Goal: Register for event/course

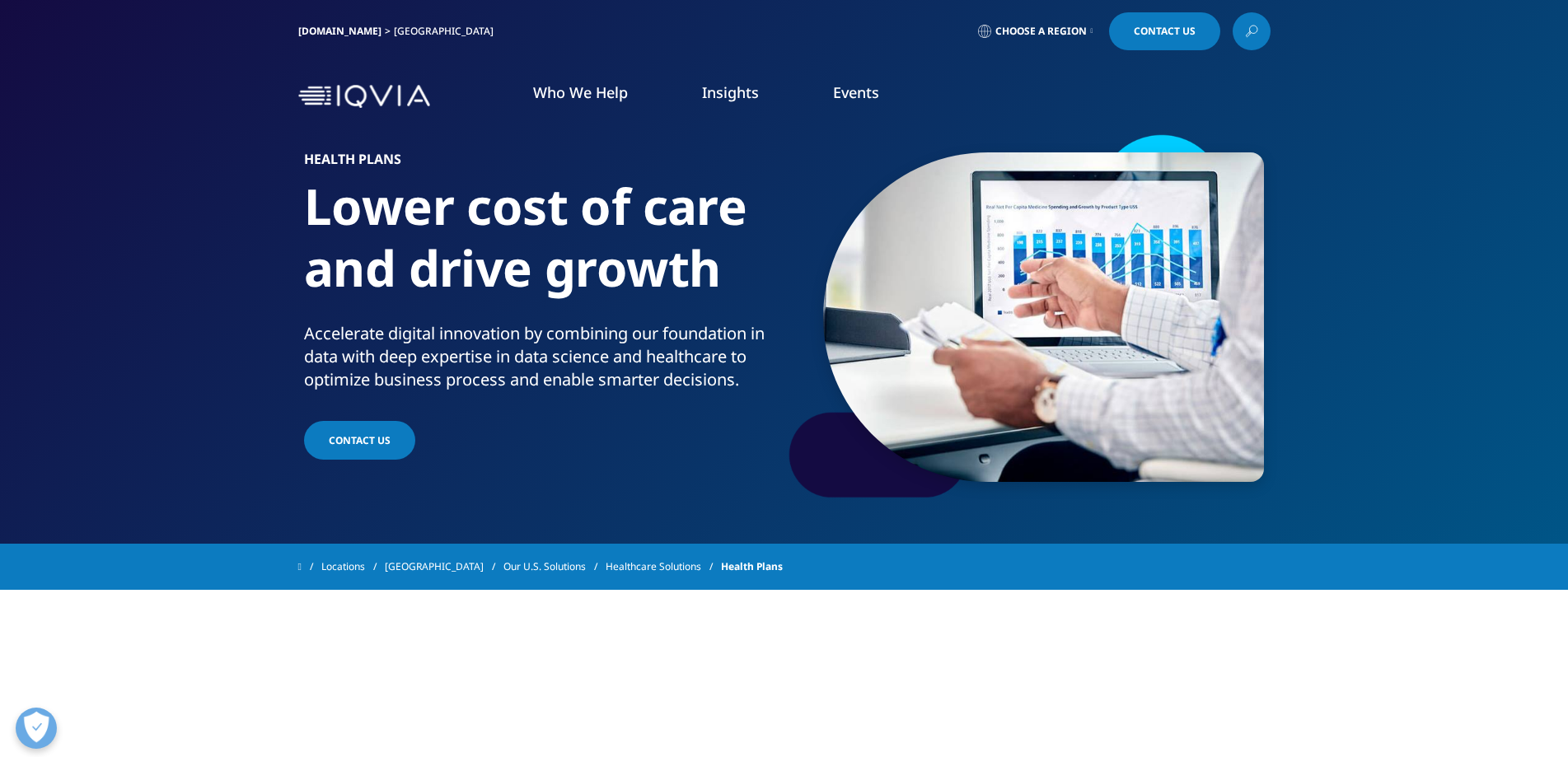
click at [1100, 284] on img "Primary" at bounding box center [1134, 238] width 223 height 149
click at [1126, 409] on p "27th Controlled Substances and State Regulatory Conference" at bounding box center [1134, 400] width 223 height 51
click at [1068, 442] on link "REGISTER NOW" at bounding box center [1134, 447] width 223 height 14
